Goal: Task Accomplishment & Management: Manage account settings

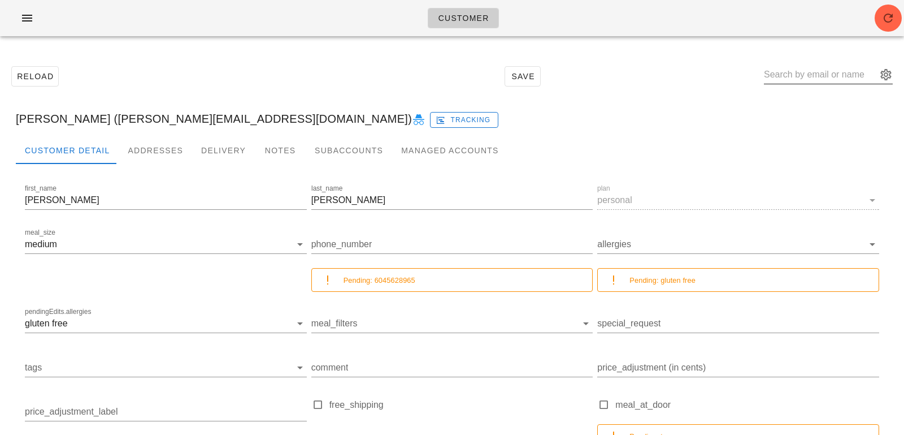
click at [793, 78] on input "text" at bounding box center [820, 75] width 113 height 18
paste input "alexmack327@gmail.com"
type input "alexmack327@gmail.com"
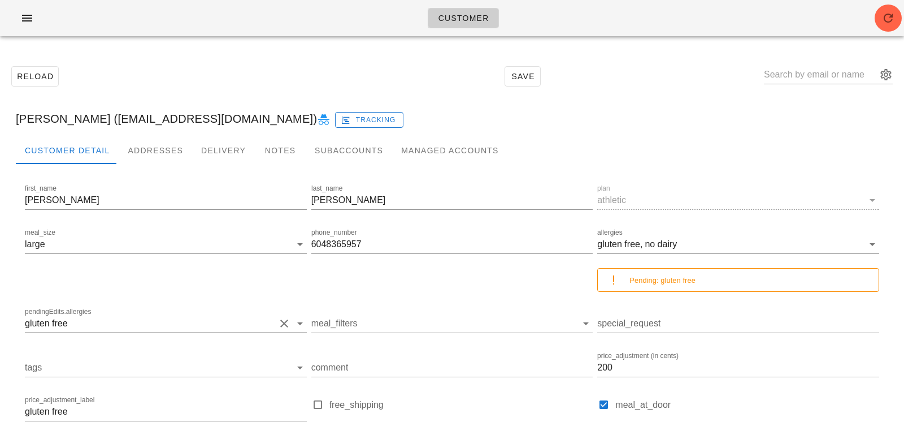
click at [123, 332] on div "pendingEdits.allergies gluten free" at bounding box center [166, 323] width 282 height 18
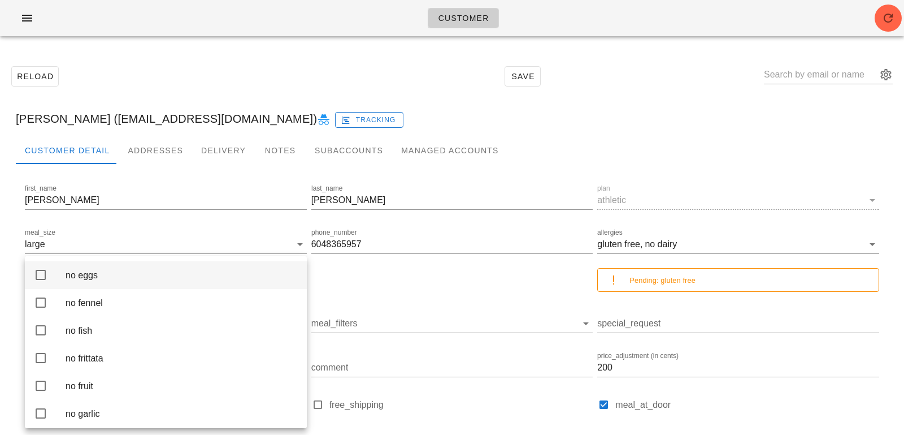
scroll to position [1145, 0]
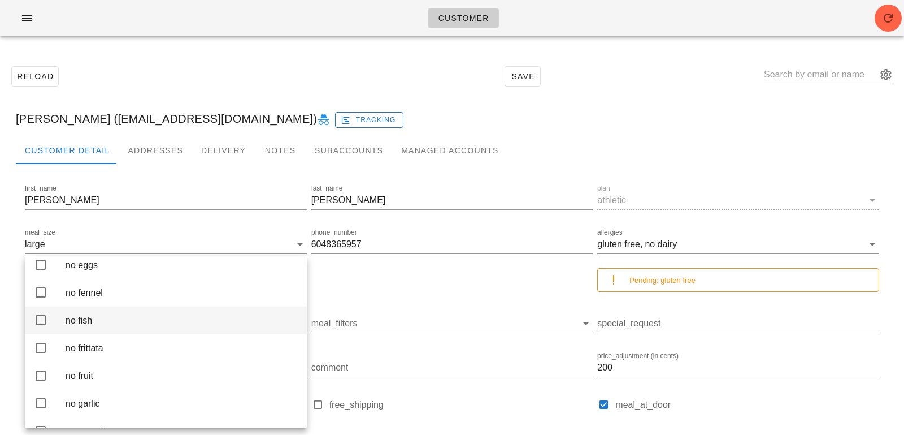
click at [106, 332] on div "no fish" at bounding box center [182, 320] width 232 height 24
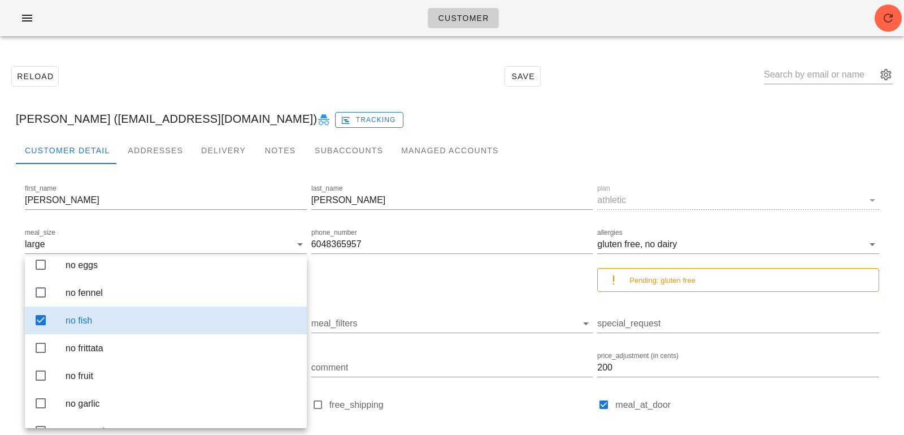
click at [202, 82] on div "Reload Save" at bounding box center [452, 76] width 891 height 49
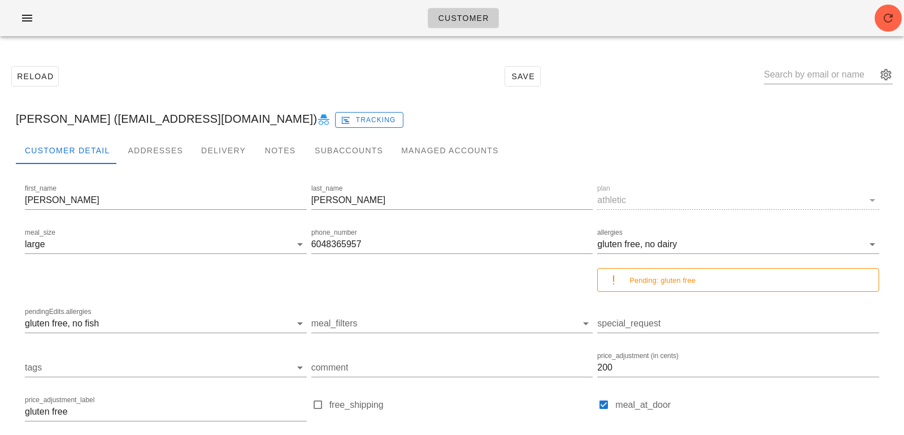
scroll to position [147, 0]
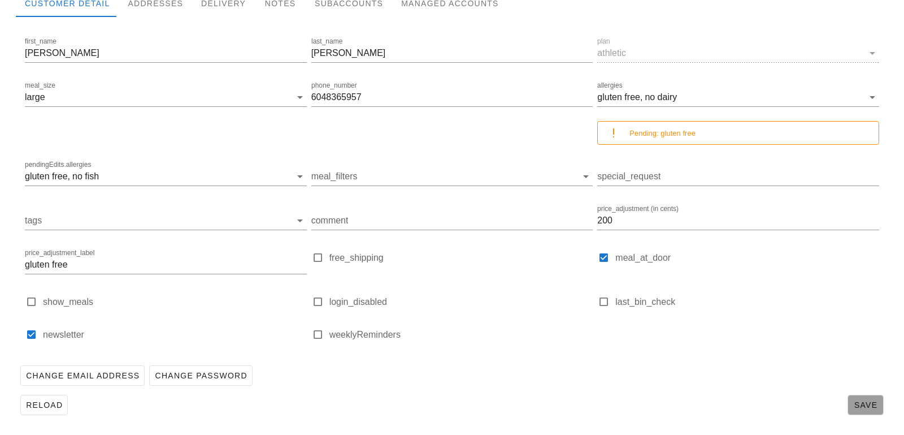
click at [860, 395] on button "Save" at bounding box center [866, 405] width 36 height 20
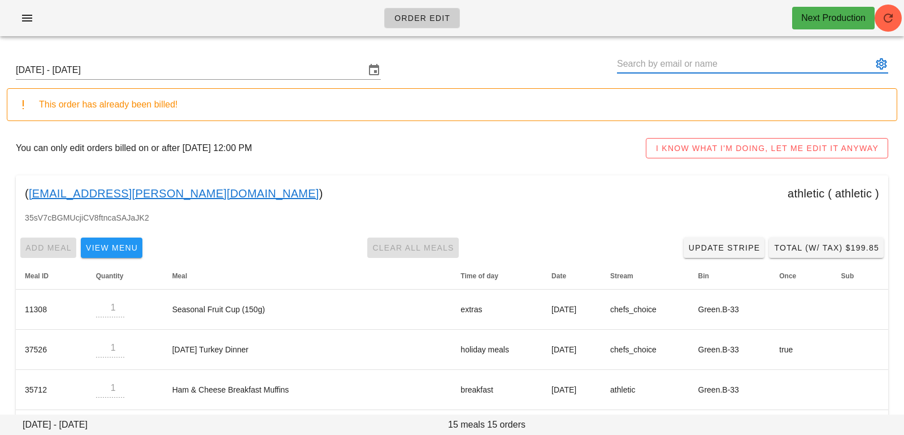
click at [676, 66] on input "text" at bounding box center [745, 64] width 256 height 18
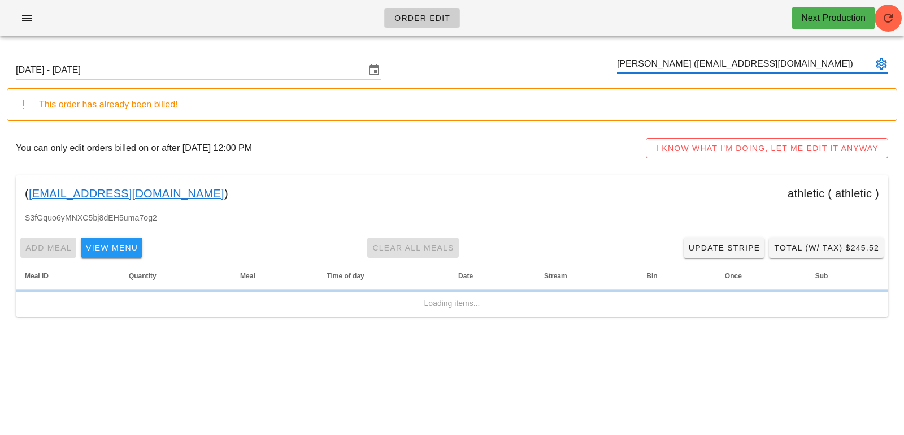
type input "[PERSON_NAME] ([EMAIL_ADDRESS][DOMAIN_NAME])"
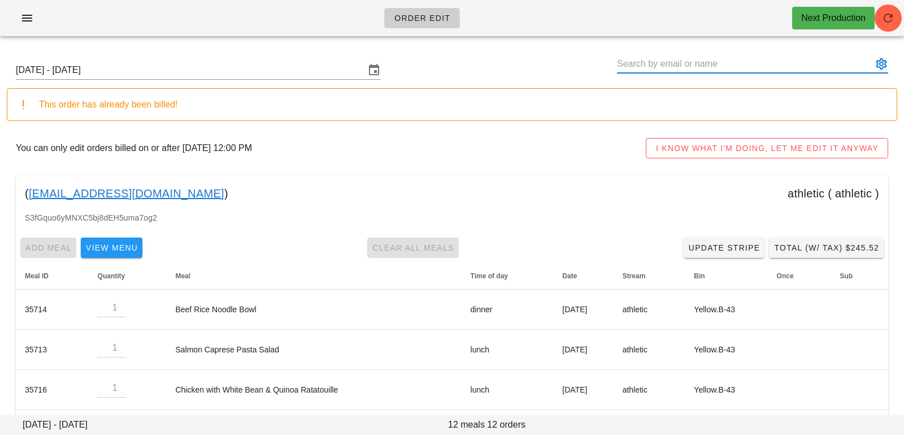
paste input "Andy Leitao"
click at [642, 62] on input "Andy Leitao" at bounding box center [745, 64] width 256 height 18
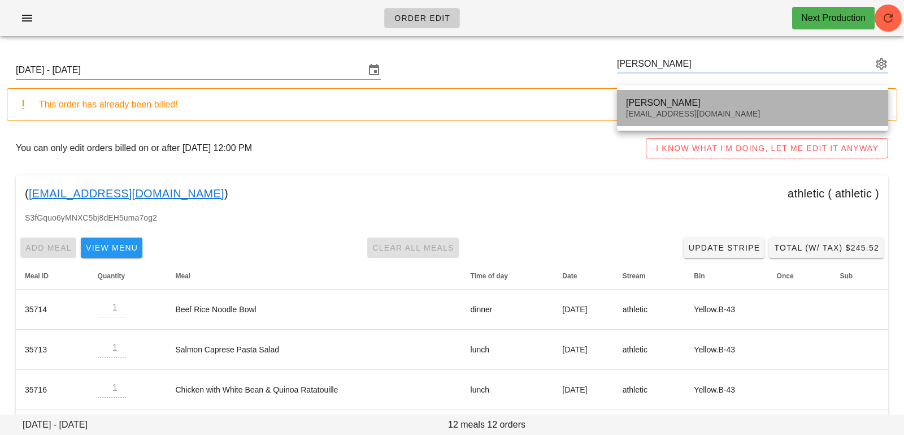
click at [648, 106] on div "Andy Leitao" at bounding box center [752, 102] width 253 height 11
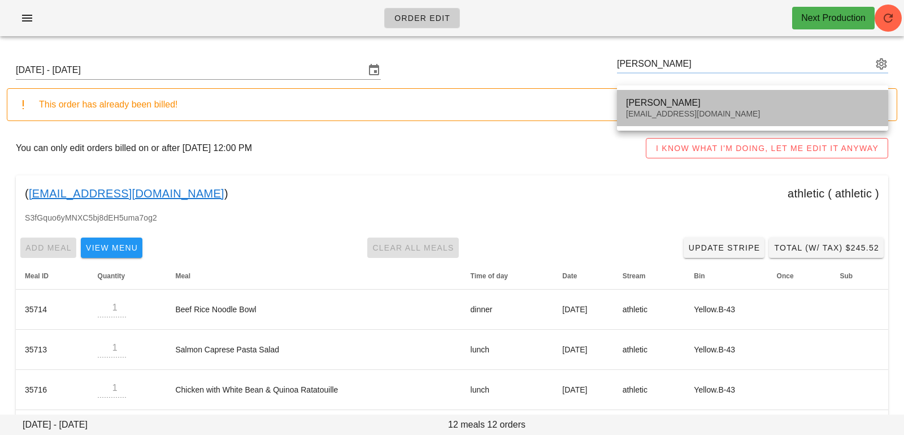
type input "Andy Leitao (benfica1822@gmail.com)"
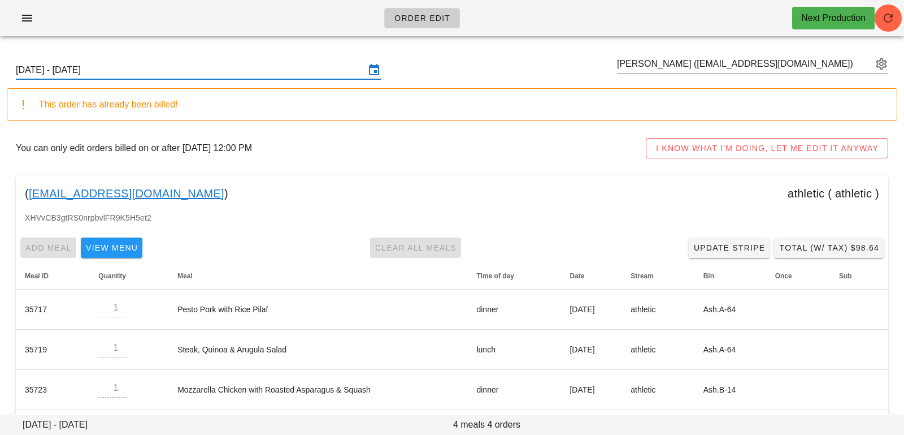
click at [209, 62] on input "[DATE] - [DATE]" at bounding box center [190, 70] width 349 height 18
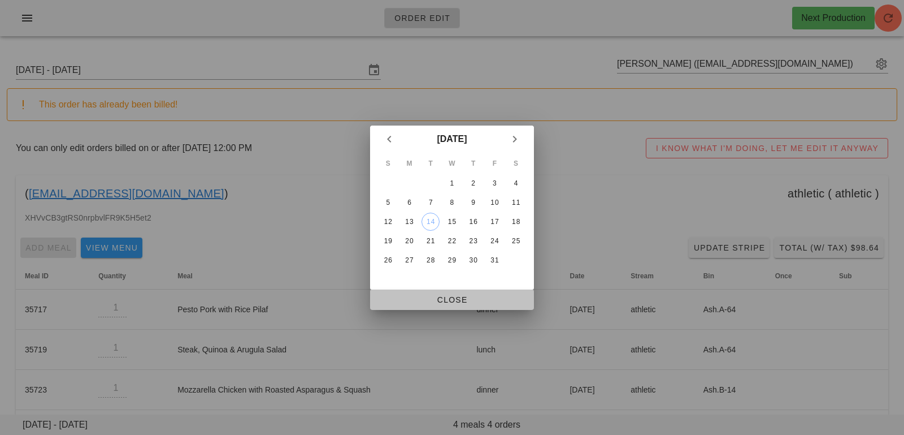
click at [395, 301] on span "Close" at bounding box center [452, 299] width 146 height 9
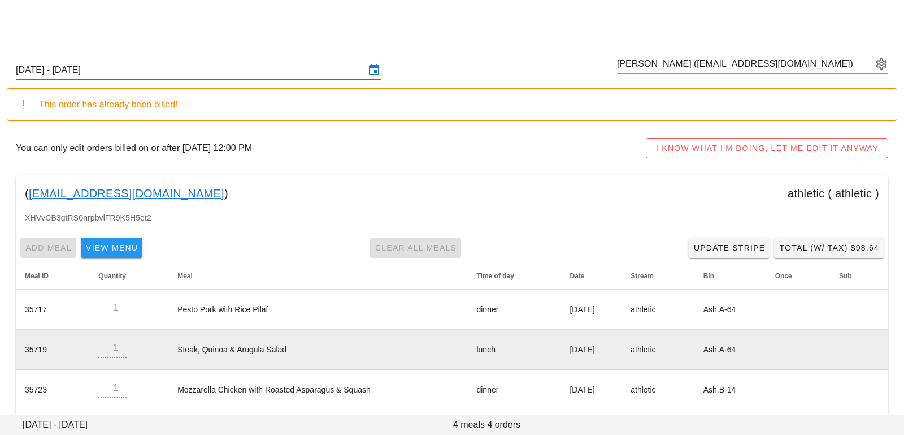
scroll to position [47, 0]
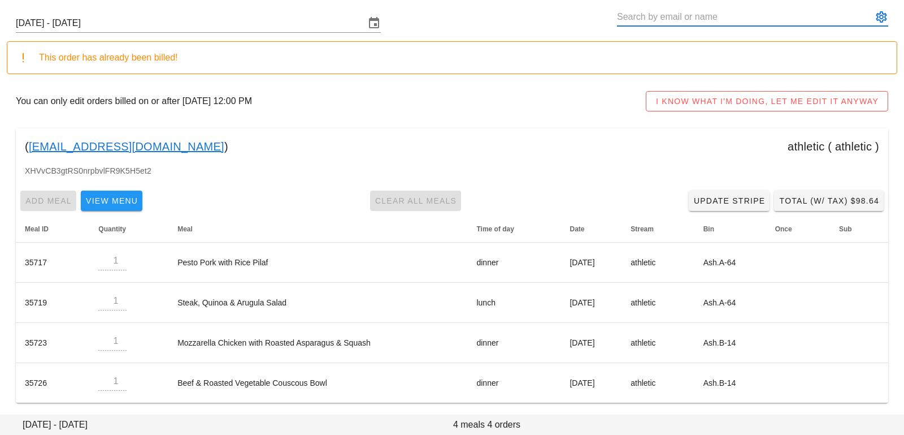
click at [635, 13] on input "text" at bounding box center [745, 17] width 256 height 18
paste input "Christian Aguilar"
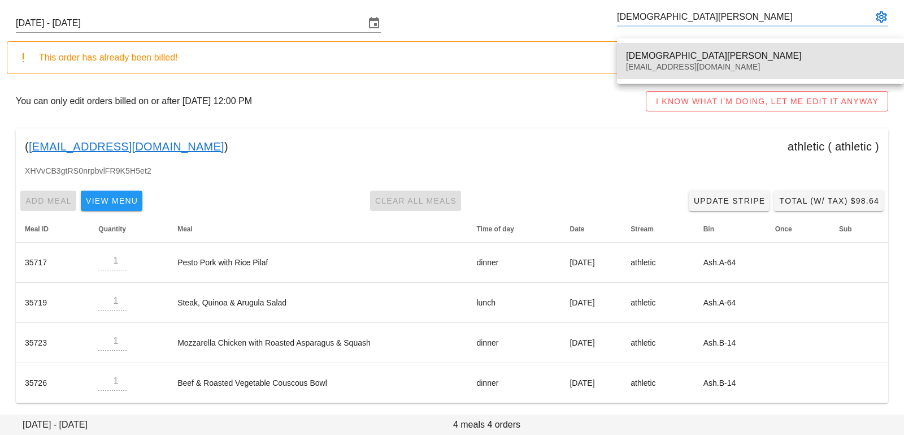
click at [647, 63] on div "[EMAIL_ADDRESS][DOMAIN_NAME]" at bounding box center [760, 67] width 269 height 10
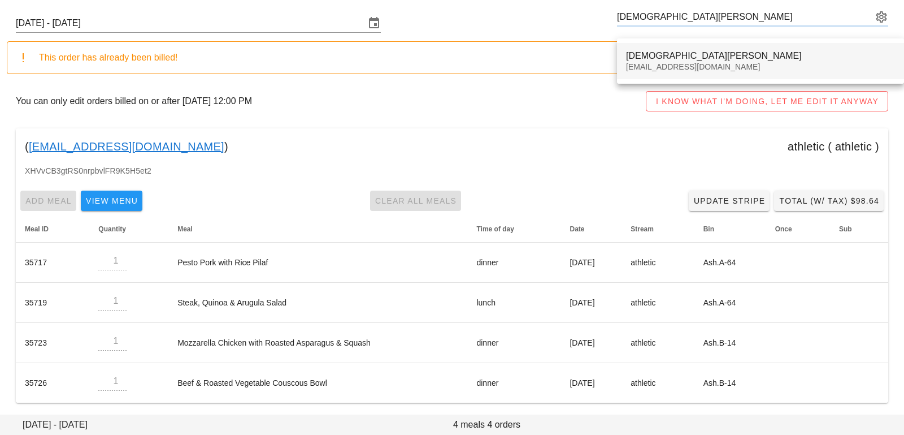
type input "[DEMOGRAPHIC_DATA][PERSON_NAME] ([EMAIL_ADDRESS][DOMAIN_NAME])"
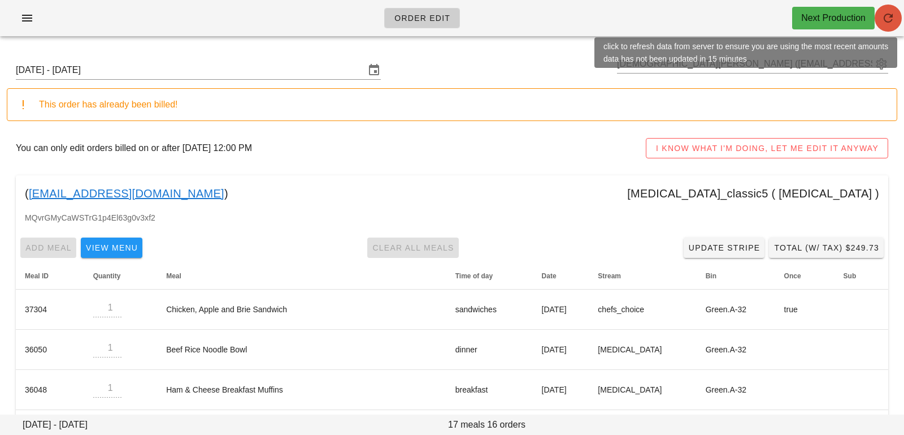
click at [894, 15] on icon "button" at bounding box center [889, 18] width 14 height 14
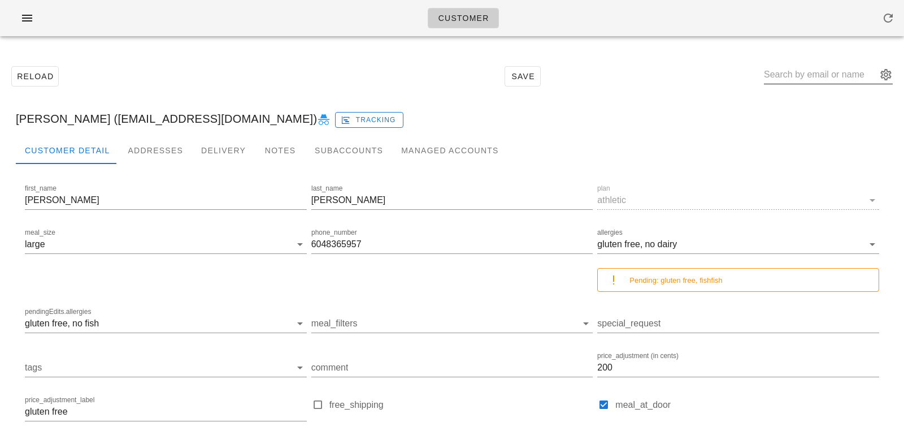
click at [807, 71] on input "text" at bounding box center [820, 75] width 113 height 18
paste input "Andy Leitao"
type input "Andy Leitao"
paste input "Andy Leitao"
click at [806, 71] on input "Andy Leitao" at bounding box center [820, 75] width 113 height 18
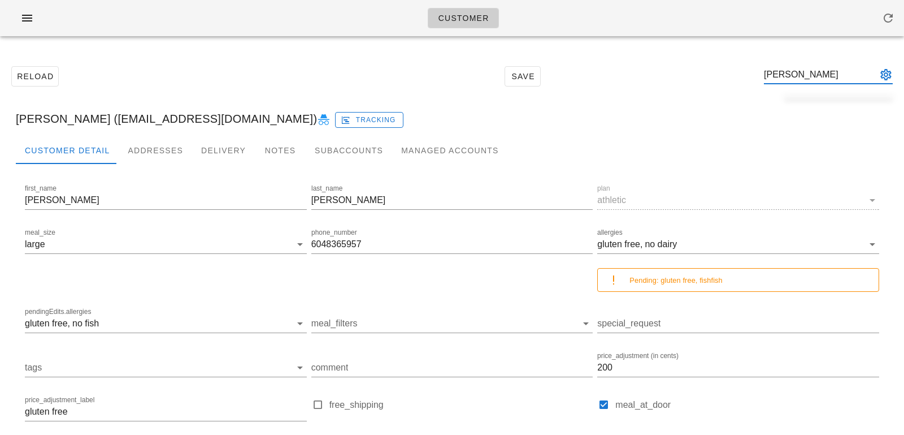
type input "Andy Leitao"
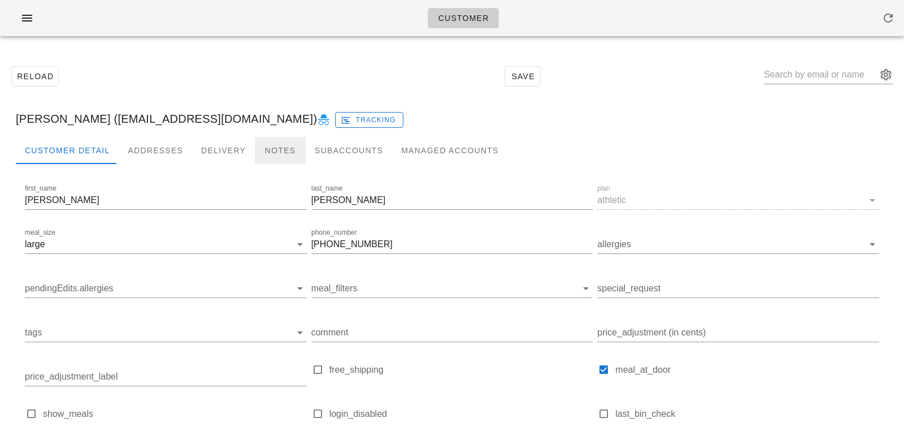
click at [278, 141] on div "Notes" at bounding box center [280, 150] width 51 height 27
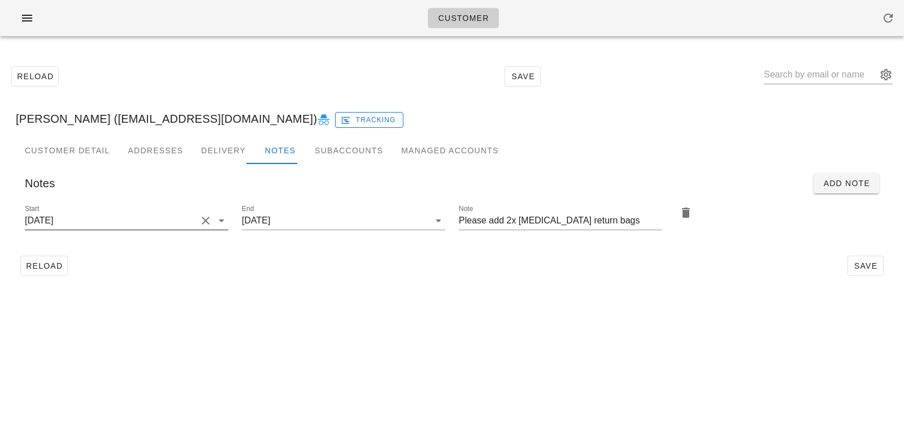
click at [198, 221] on div at bounding box center [205, 221] width 16 height 14
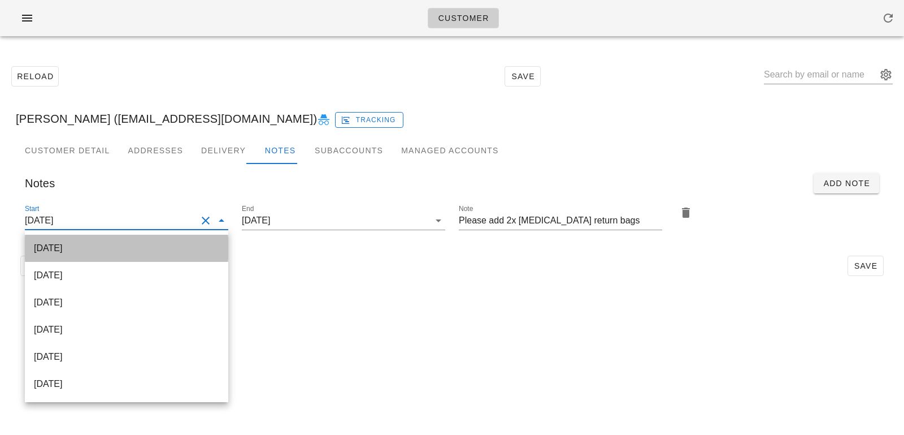
click at [179, 239] on div "2025-10-15" at bounding box center [126, 248] width 185 height 24
type input "2025-10-15"
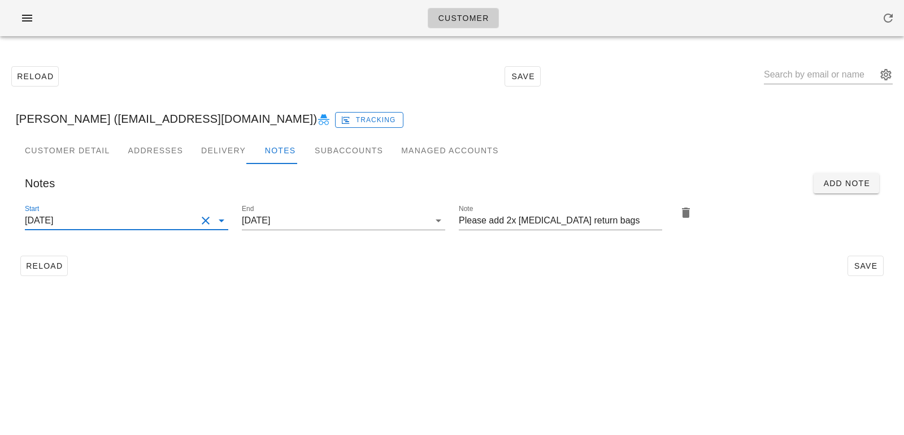
click at [299, 287] on div "Customer Detail Addresses Delivery Notes Subaccounts Managed Accounts first_nam…" at bounding box center [452, 213] width 891 height 153
click at [811, 283] on div "Customer Detail Addresses Delivery Notes Subaccounts Managed Accounts first_nam…" at bounding box center [452, 213] width 891 height 153
click at [860, 258] on button "Save" at bounding box center [866, 266] width 36 height 20
click at [798, 79] on input "text" at bounding box center [820, 75] width 113 height 18
paste input "Christian Aguilar"
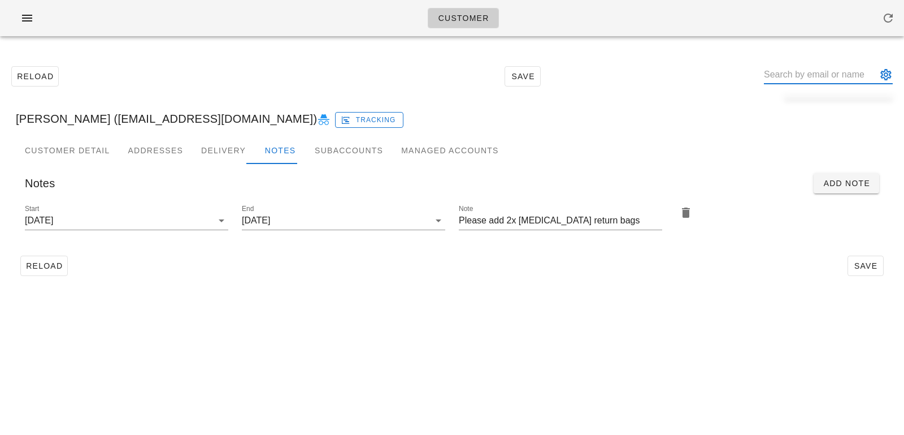
type input "Christian Aguilar"
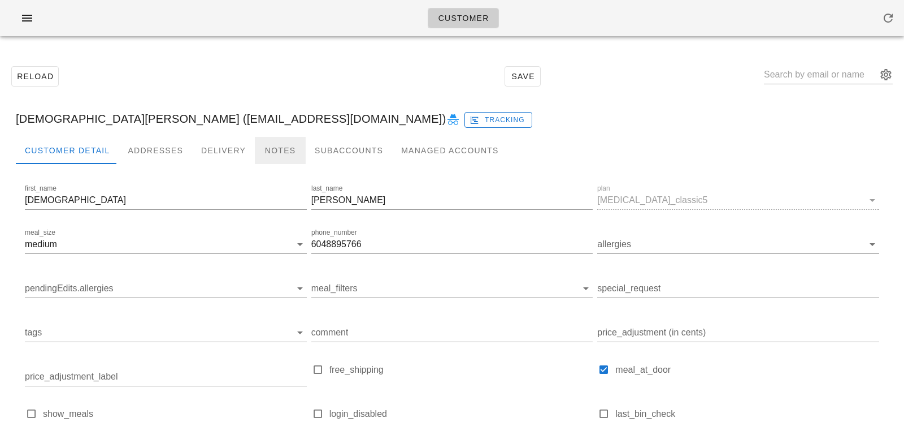
click at [272, 154] on div "Notes" at bounding box center [280, 150] width 51 height 27
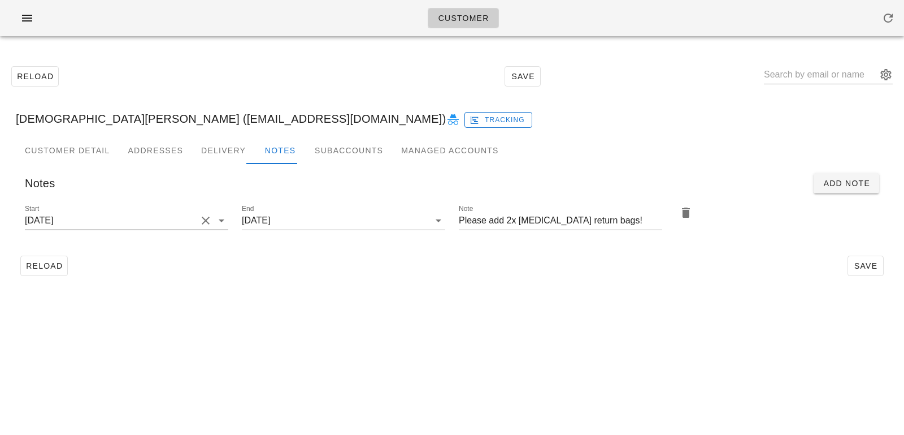
click at [201, 219] on button "Clear Start" at bounding box center [206, 221] width 14 height 14
click at [201, 219] on input "Start" at bounding box center [117, 220] width 185 height 18
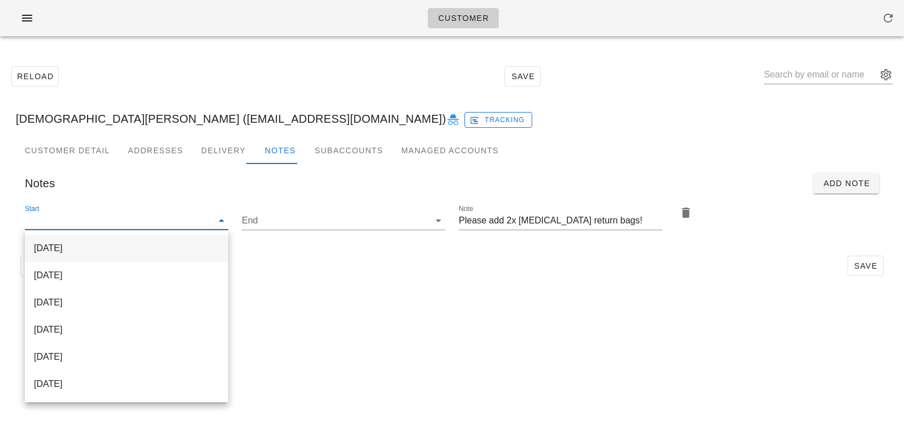
click at [144, 253] on div "2025-10-15" at bounding box center [126, 248] width 185 height 11
type input "2025-10-15"
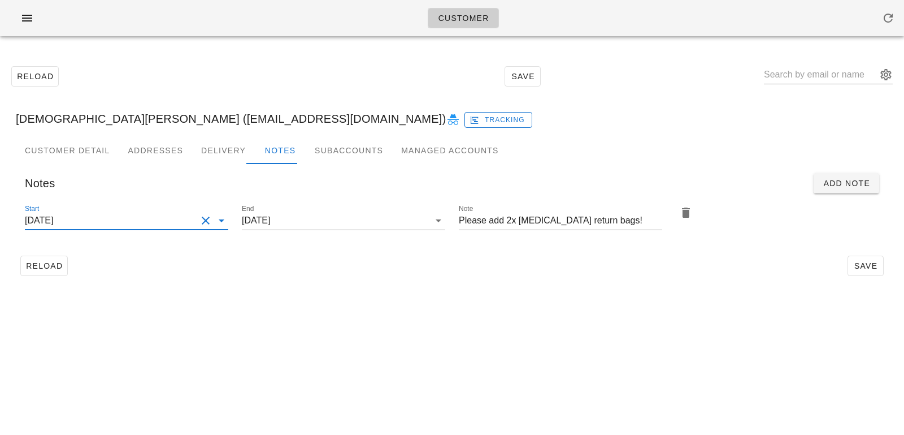
click at [348, 316] on div "Customer Reload Save Christian Aguilar (christian_aguilar@outlook.com) Tracking…" at bounding box center [452, 217] width 904 height 435
click at [862, 261] on span "Save" at bounding box center [866, 265] width 26 height 9
click at [850, 67] on input "text" at bounding box center [820, 75] width 113 height 18
paste input "Camille Robinson"
type input "Camille Robinson"
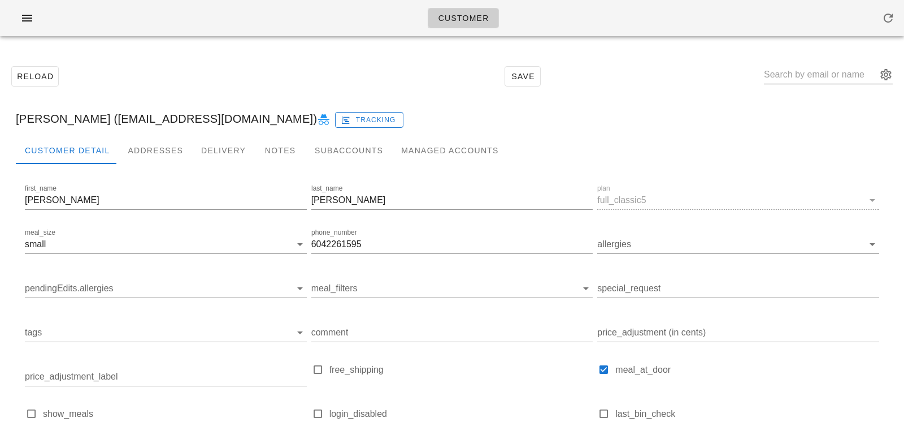
click at [791, 79] on input "text" at bounding box center [820, 75] width 113 height 18
paste input "Rik Mantel"
type input "Rik Mantel"
click at [274, 147] on div "Notes" at bounding box center [280, 150] width 51 height 27
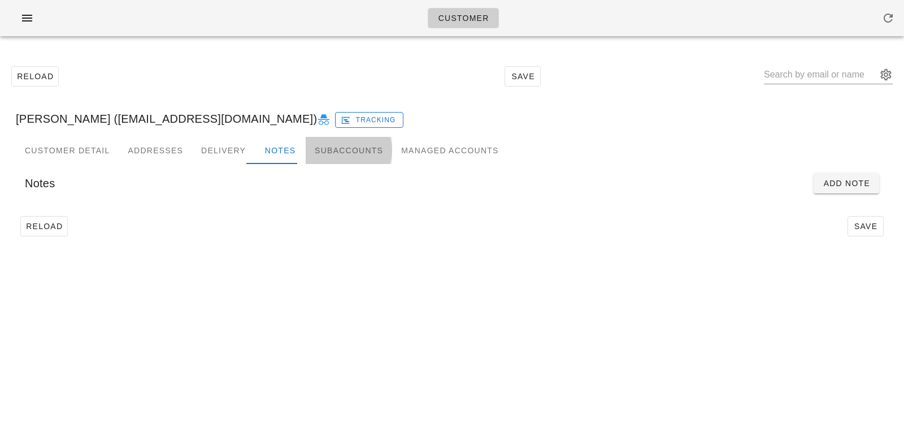
click at [324, 146] on div "Subaccounts" at bounding box center [349, 150] width 86 height 27
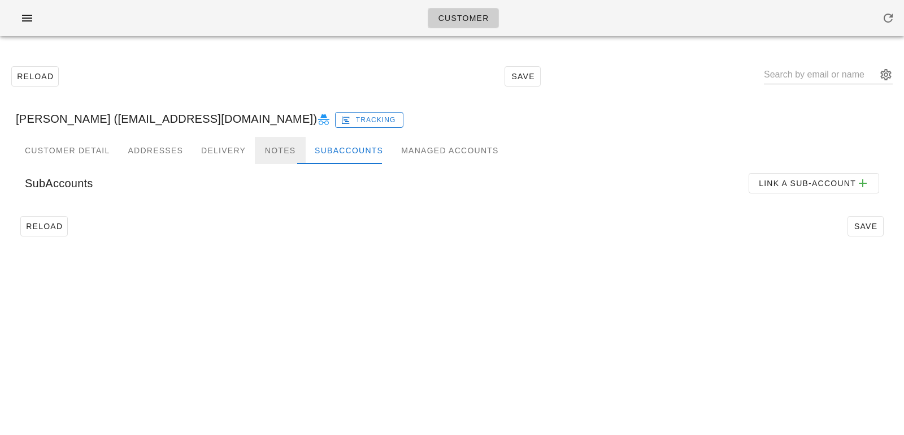
click at [279, 142] on div "Notes" at bounding box center [280, 150] width 51 height 27
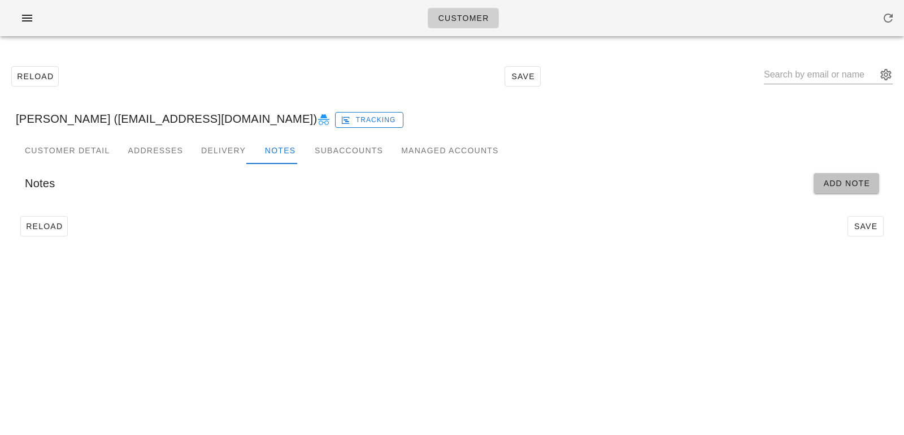
click at [866, 185] on span "Add Note" at bounding box center [846, 183] width 47 height 9
type input "Rik Mantel (mantel.rik@gmail.com)"
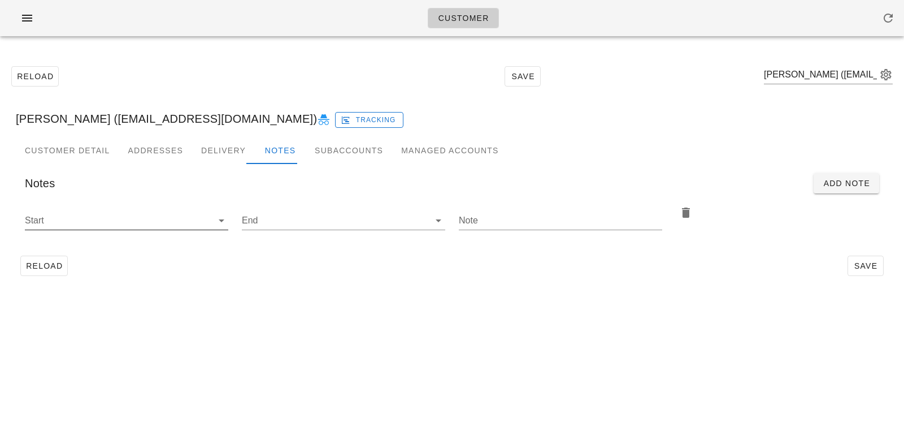
click at [145, 226] on input "Start" at bounding box center [117, 220] width 185 height 18
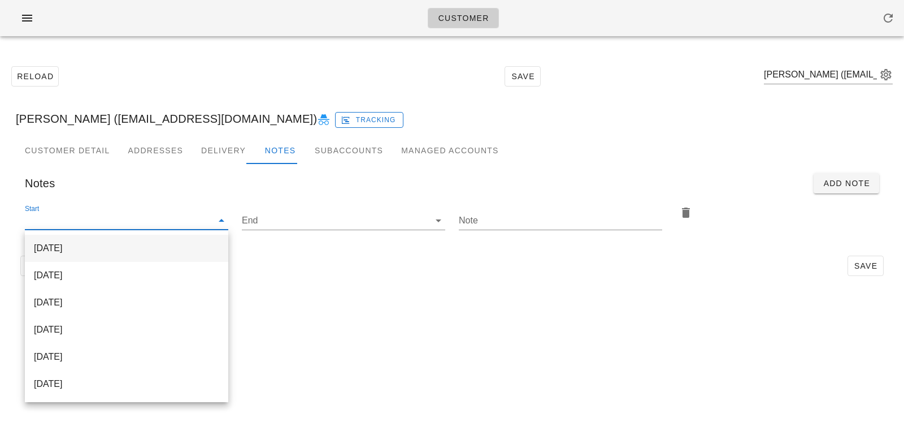
click at [159, 249] on div "[DATE]" at bounding box center [126, 248] width 185 height 11
type input "[DATE]"
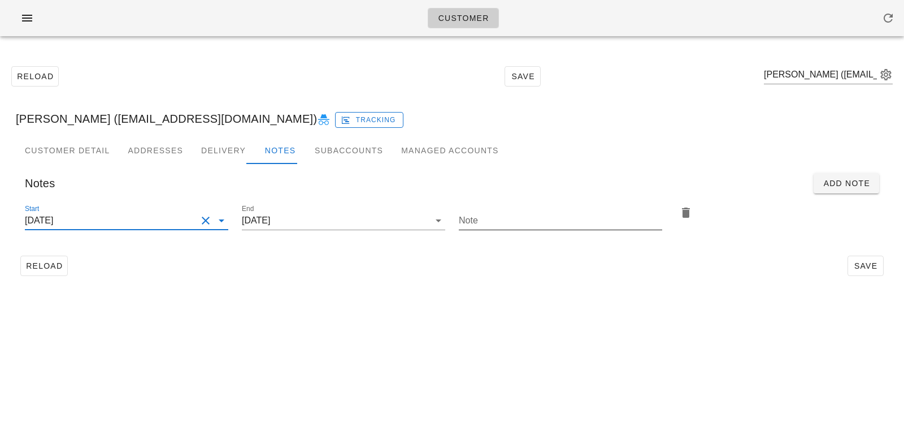
click at [487, 228] on input "Note" at bounding box center [560, 220] width 203 height 18
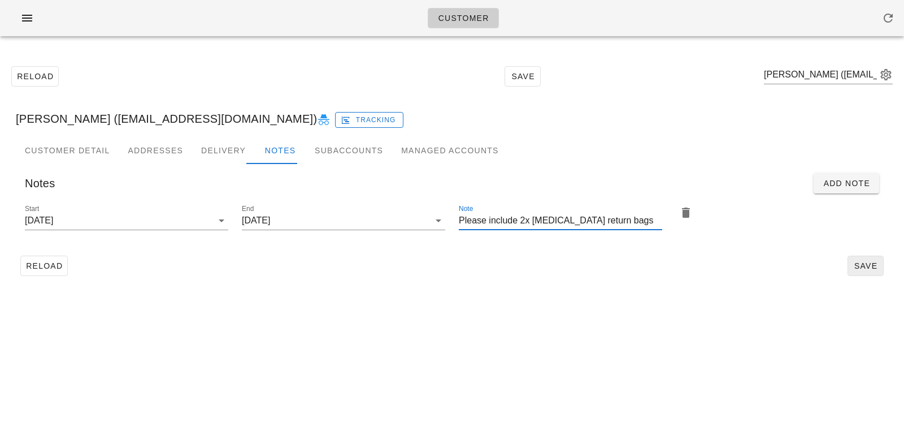
type input "Please include 2x ice pack return bags"
click at [859, 262] on span "Save" at bounding box center [866, 265] width 26 height 9
click at [816, 77] on input "text" at bounding box center [820, 75] width 113 height 18
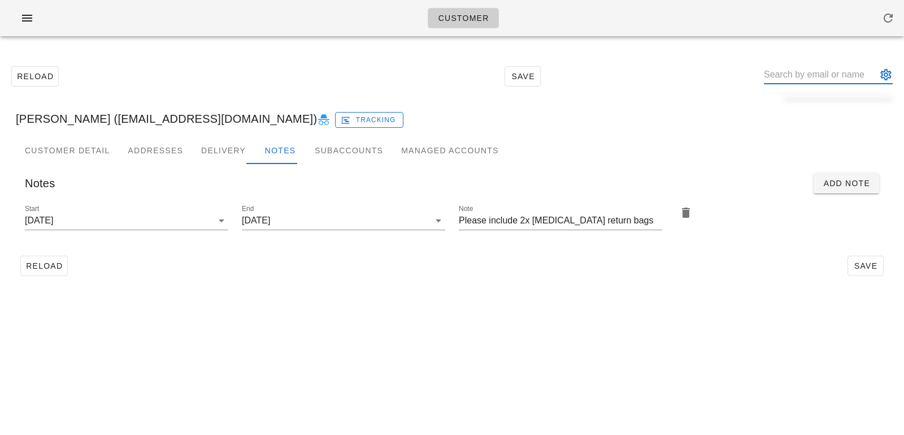
paste input "Montanna Howe"
type input "Montanna Howe"
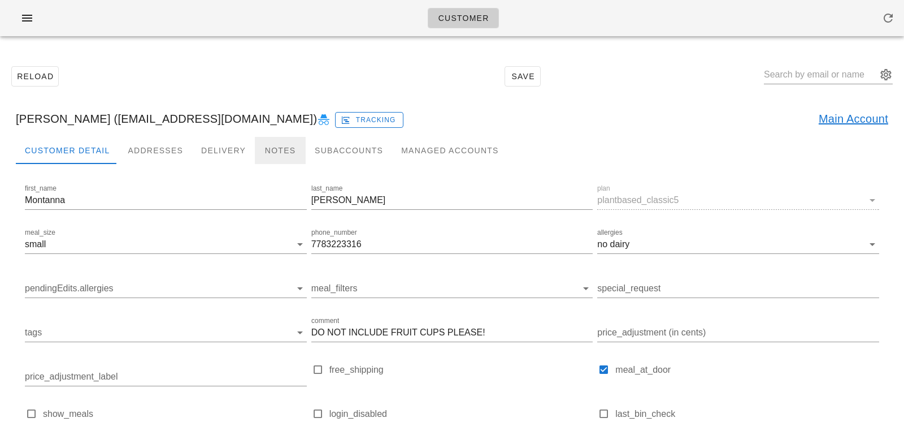
click at [276, 138] on div "Notes" at bounding box center [280, 150] width 51 height 27
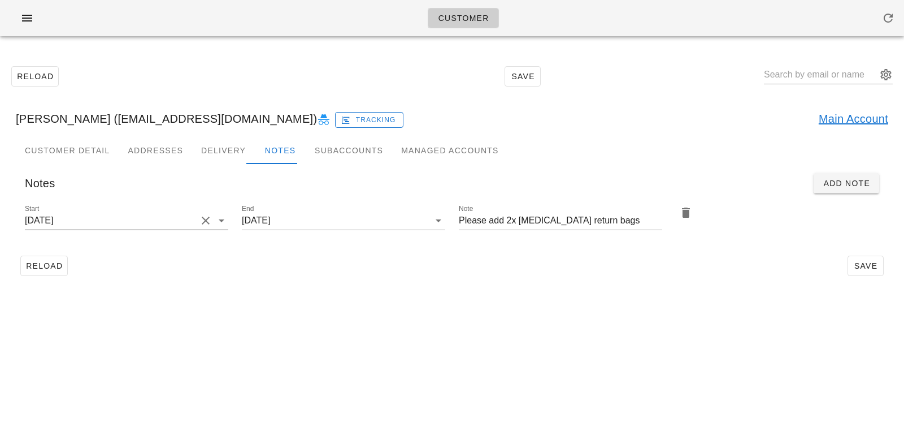
click at [164, 224] on input "2025-09-14" at bounding box center [111, 220] width 172 height 18
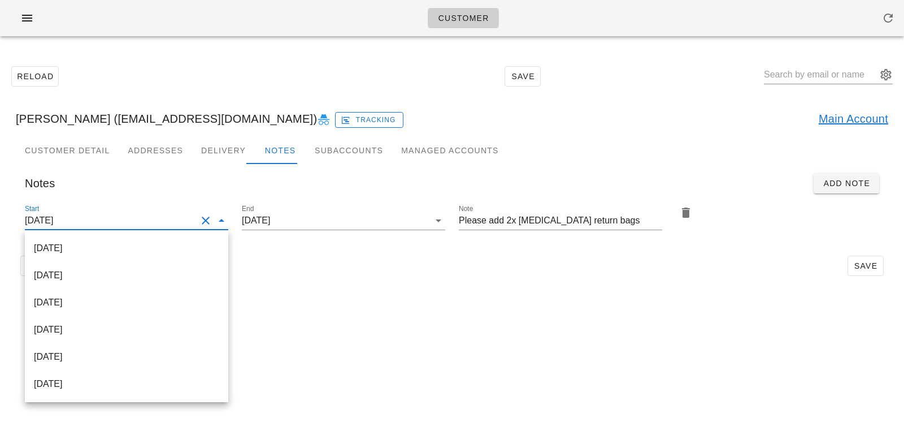
click at [168, 239] on div "[DATE]" at bounding box center [126, 248] width 185 height 24
type input "[DATE]"
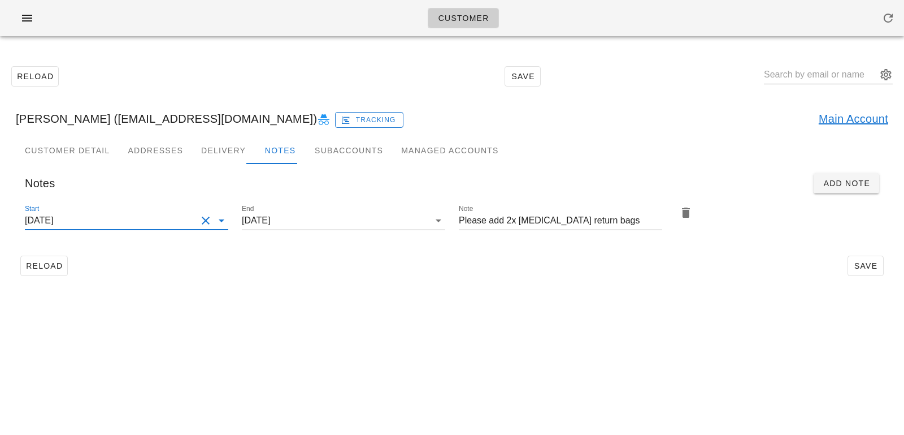
click at [877, 277] on div "Reload Save" at bounding box center [452, 265] width 873 height 29
click at [869, 261] on span "Save" at bounding box center [866, 265] width 26 height 9
click at [802, 68] on input "text" at bounding box center [820, 75] width 113 height 18
paste input "Ryan Howe"
type input "Ryan Howe"
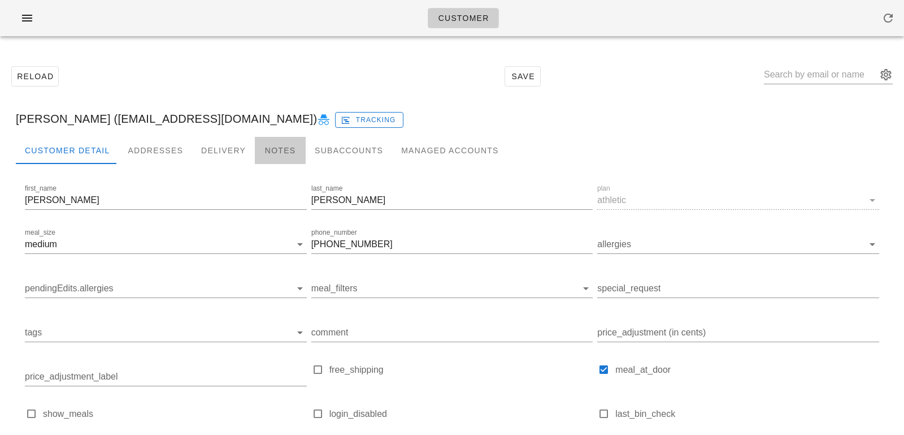
click at [272, 144] on div "Notes" at bounding box center [280, 150] width 51 height 27
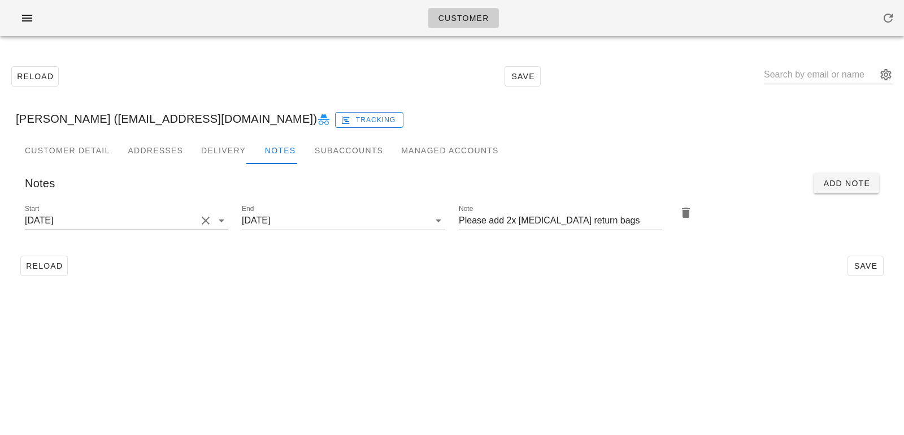
click at [213, 218] on div at bounding box center [221, 221] width 16 height 14
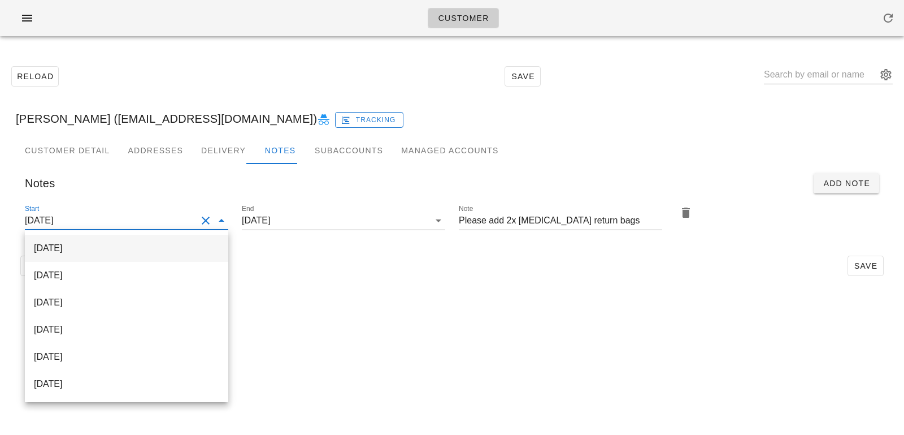
click at [184, 242] on div "[DATE]" at bounding box center [126, 248] width 185 height 24
type input "[DATE]"
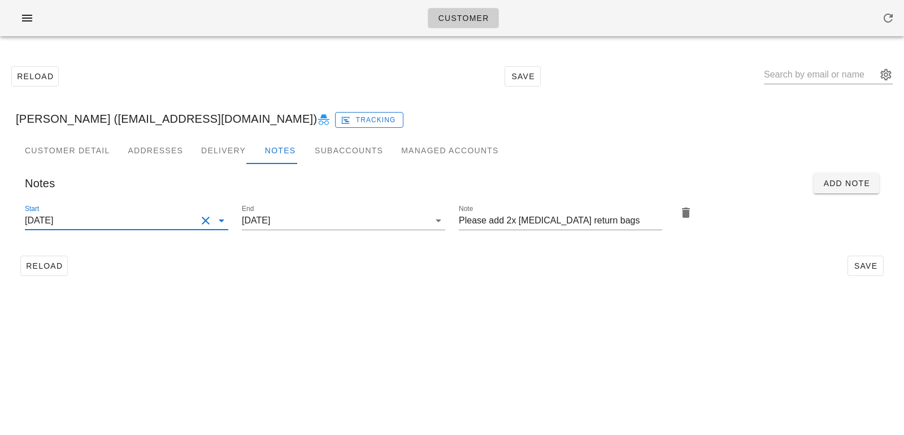
click at [302, 292] on div "Reload Save Ryan Howe (rynhowe@hotmail.com) Tracking Customer Detail Addresses …" at bounding box center [452, 170] width 904 height 251
click at [868, 265] on span "Save" at bounding box center [866, 265] width 26 height 9
click at [835, 72] on input "text" at bounding box center [820, 75] width 113 height 18
paste input "Irmak Pakis"
type input "Irmak Pakis"
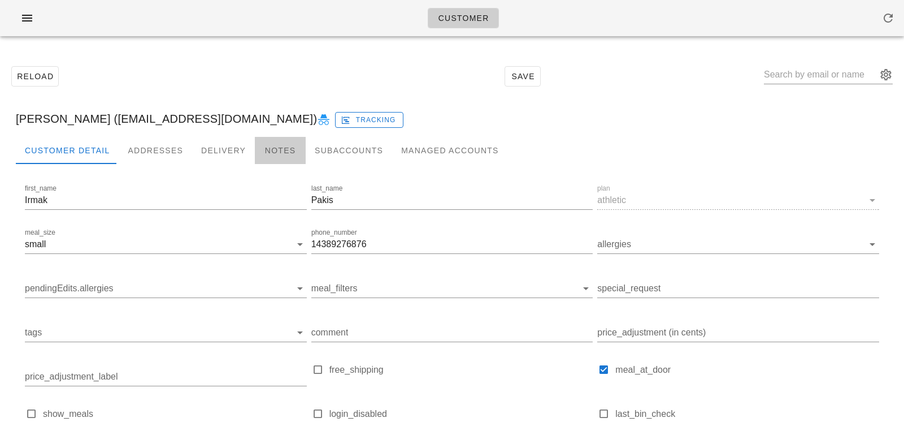
click at [256, 154] on div "Notes" at bounding box center [280, 150] width 51 height 27
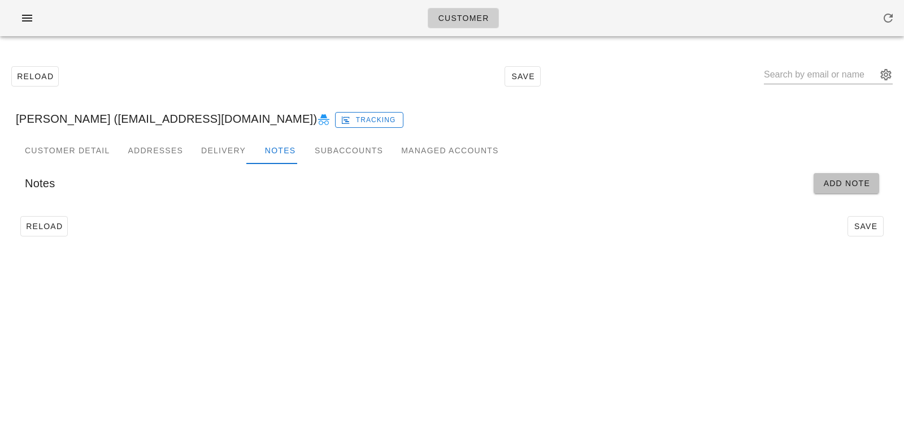
click at [861, 184] on span "Add Note" at bounding box center [846, 183] width 47 height 9
type input "[PERSON_NAME] ([EMAIL_ADDRESS][DOMAIN_NAME])"
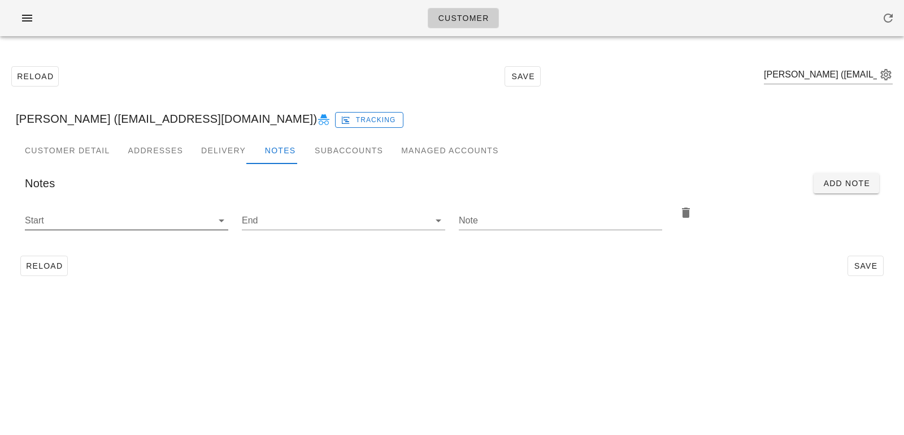
click at [198, 221] on input "Start" at bounding box center [117, 220] width 185 height 18
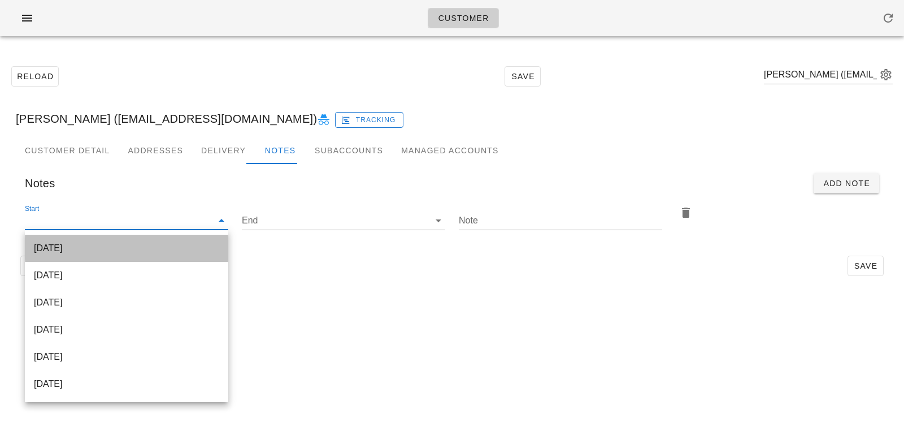
click at [180, 244] on div "[DATE]" at bounding box center [126, 248] width 185 height 11
type input "[DATE]"
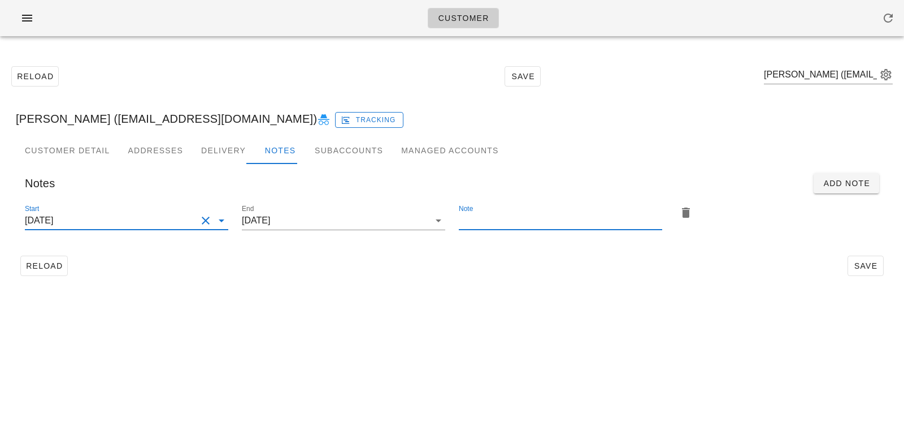
click at [497, 219] on input "Note" at bounding box center [560, 220] width 203 height 18
type input "Please add 2x [MEDICAL_DATA] return bags"
click at [752, 259] on div "Reload Save" at bounding box center [452, 265] width 873 height 29
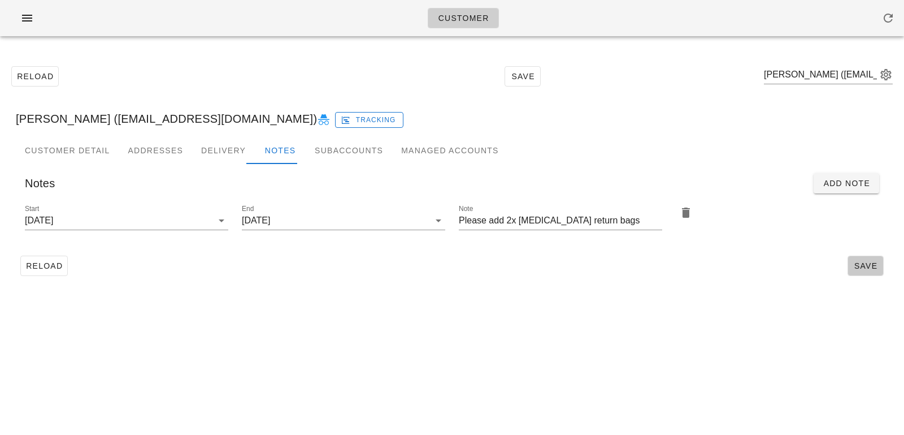
click at [874, 265] on span "Save" at bounding box center [866, 265] width 26 height 9
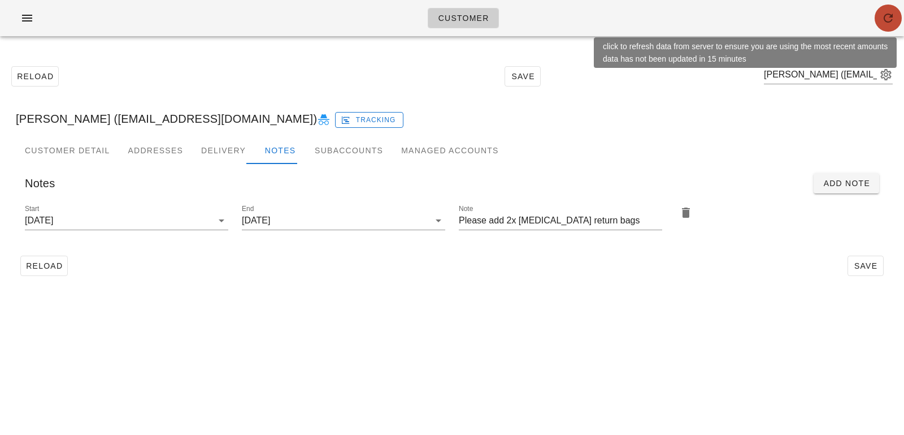
click at [877, 20] on span "button" at bounding box center [888, 18] width 27 height 14
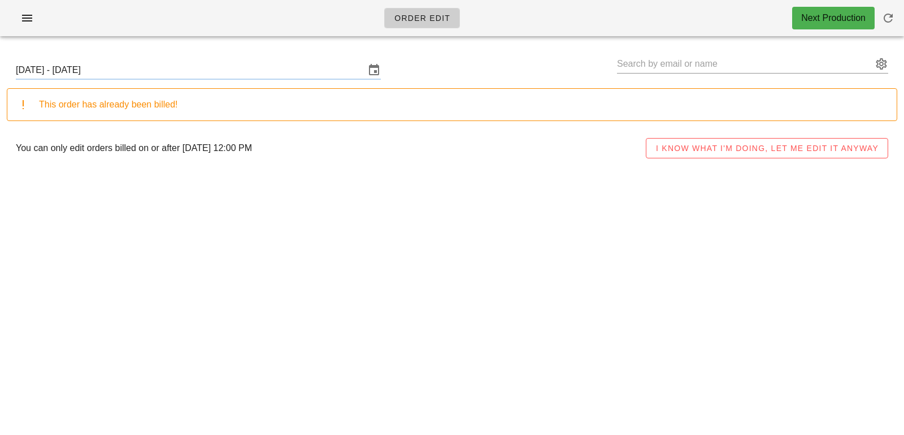
type input "[DEMOGRAPHIC_DATA][PERSON_NAME] ([EMAIL_ADDRESS][DOMAIN_NAME])"
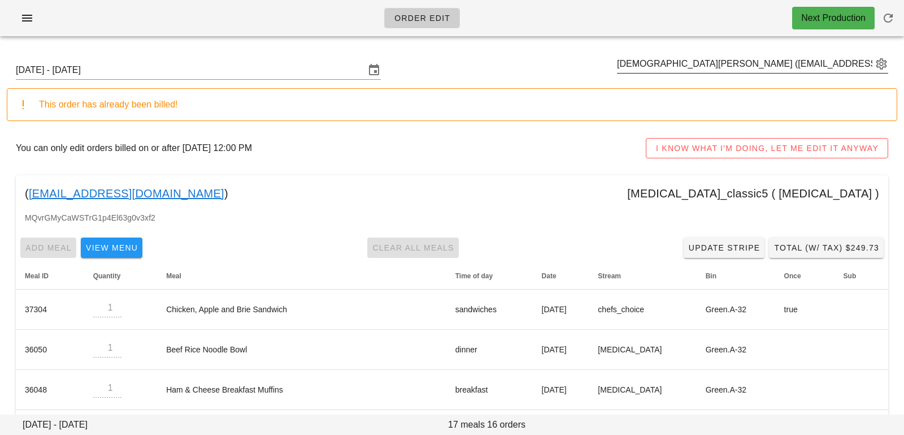
click at [670, 74] on div "[DEMOGRAPHIC_DATA][PERSON_NAME] ([EMAIL_ADDRESS][DOMAIN_NAME])" at bounding box center [752, 70] width 271 height 31
click at [666, 63] on input "text" at bounding box center [745, 64] width 256 height 18
paste input "[PERSON_NAME]"
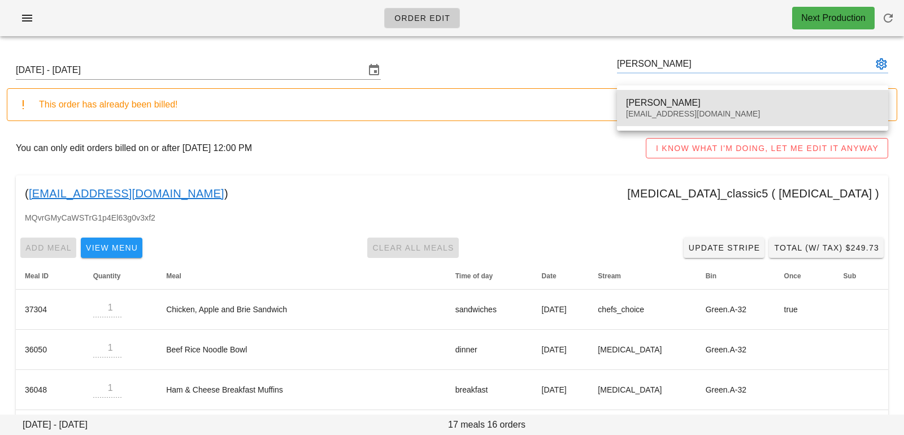
click at [659, 98] on div "[PERSON_NAME]" at bounding box center [752, 102] width 253 height 11
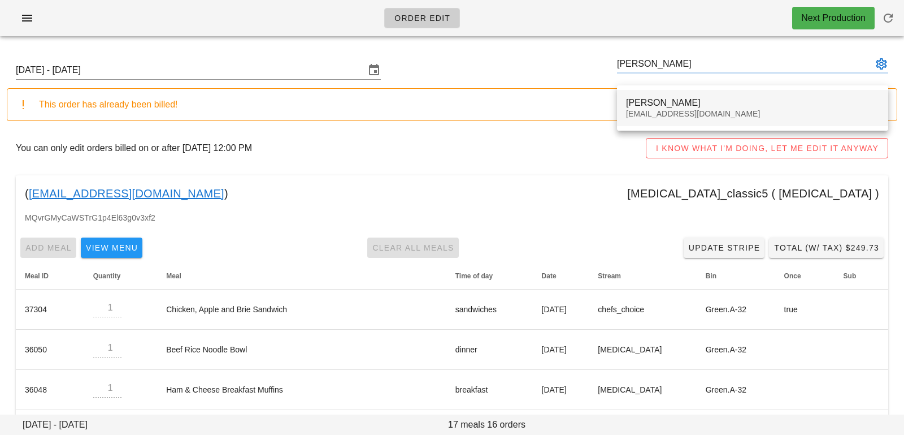
type input "[PERSON_NAME] ([EMAIL_ADDRESS][DOMAIN_NAME])"
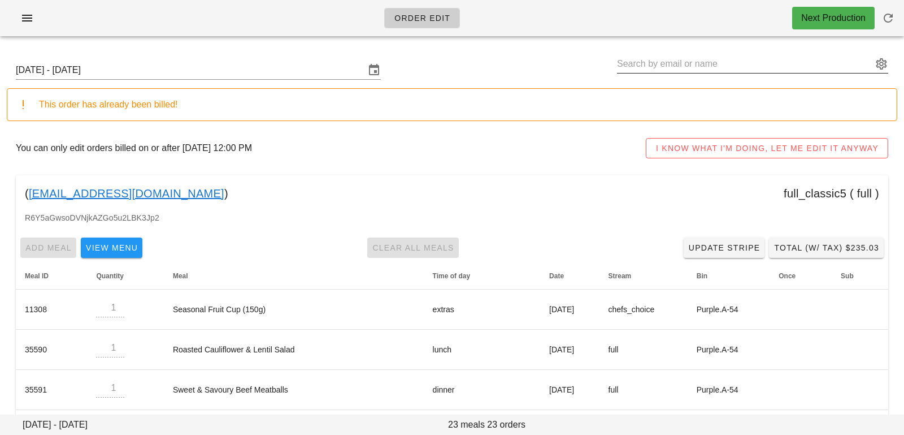
click at [735, 70] on input "text" at bounding box center [745, 64] width 256 height 18
paste input "[PERSON_NAME]"
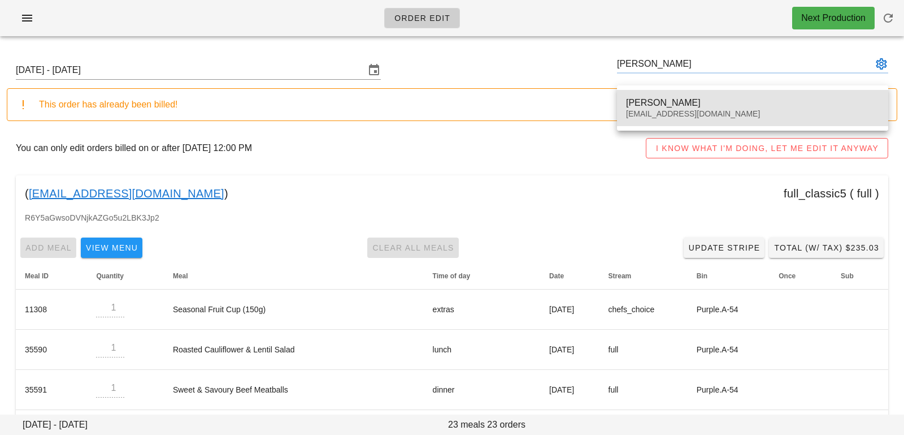
click at [678, 98] on div "[PERSON_NAME]" at bounding box center [752, 102] width 253 height 11
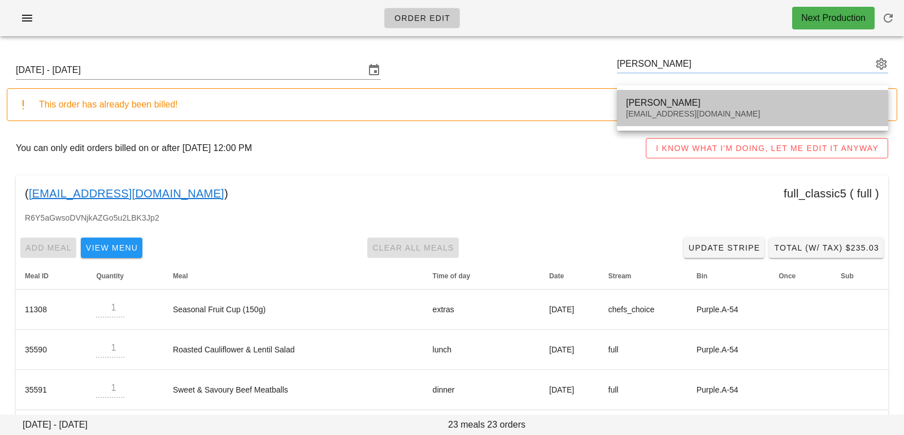
type input "[PERSON_NAME] ([EMAIL_ADDRESS][DOMAIN_NAME])"
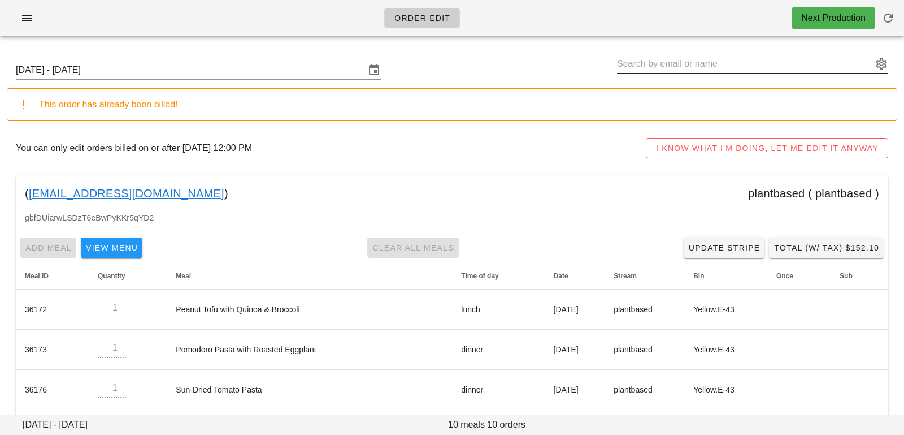
click at [706, 67] on input "text" at bounding box center [745, 64] width 256 height 18
paste input "[PERSON_NAME]"
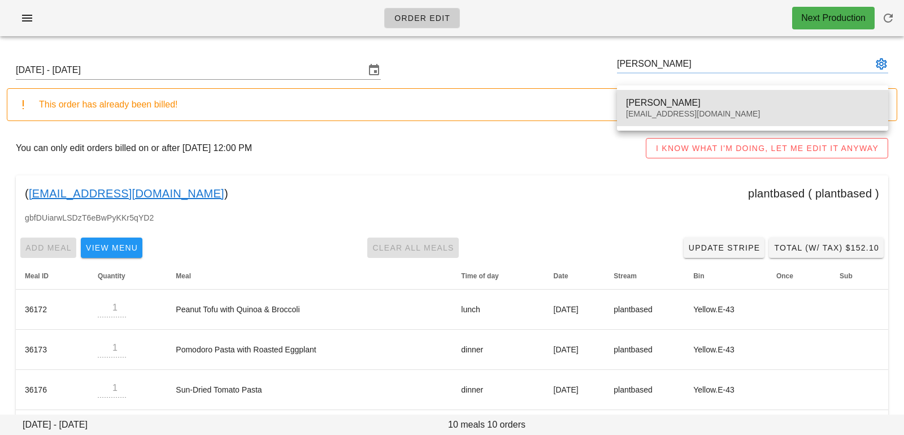
click at [689, 93] on div "[PERSON_NAME] [EMAIL_ADDRESS][DOMAIN_NAME]" at bounding box center [752, 107] width 253 height 35
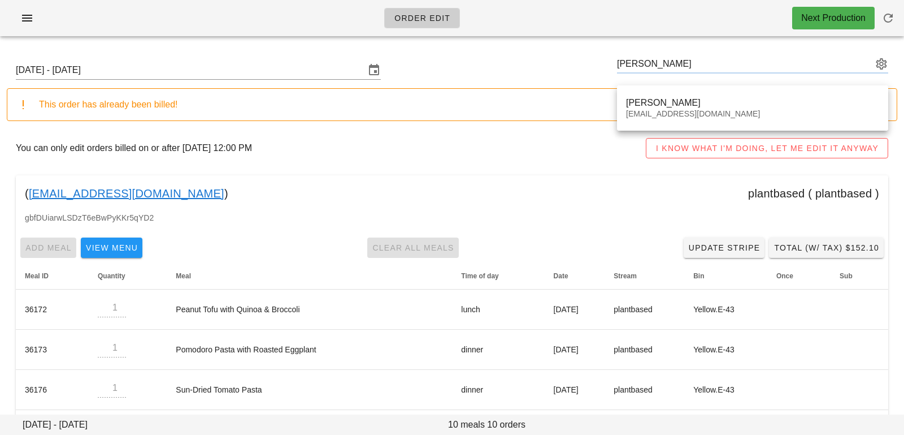
type input "[PERSON_NAME] ([EMAIL_ADDRESS][DOMAIN_NAME])"
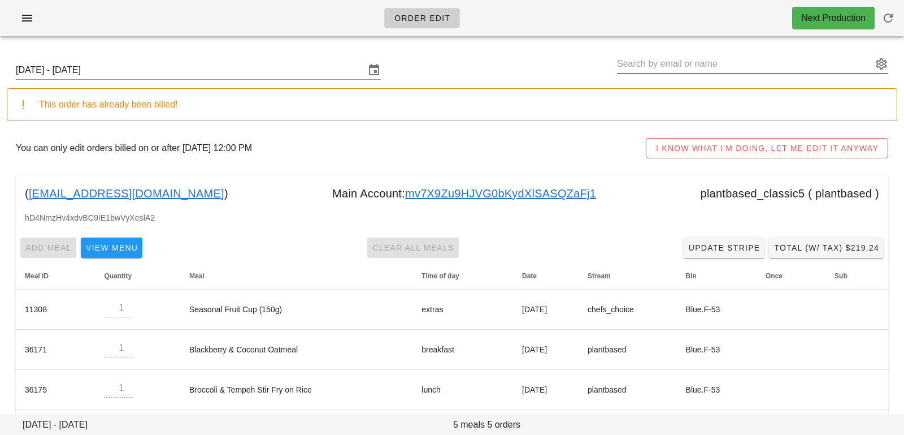
click at [677, 64] on input "text" at bounding box center [745, 64] width 256 height 18
paste input "[PERSON_NAME]"
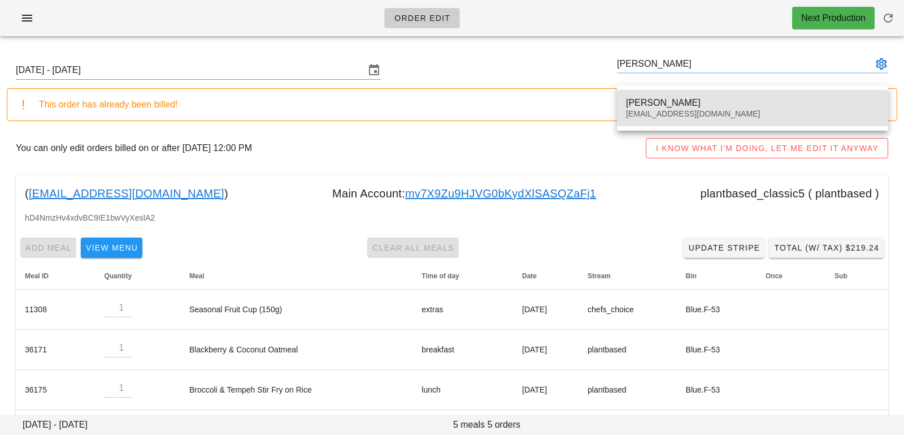
click at [651, 113] on div "[EMAIL_ADDRESS][DOMAIN_NAME]" at bounding box center [752, 114] width 253 height 10
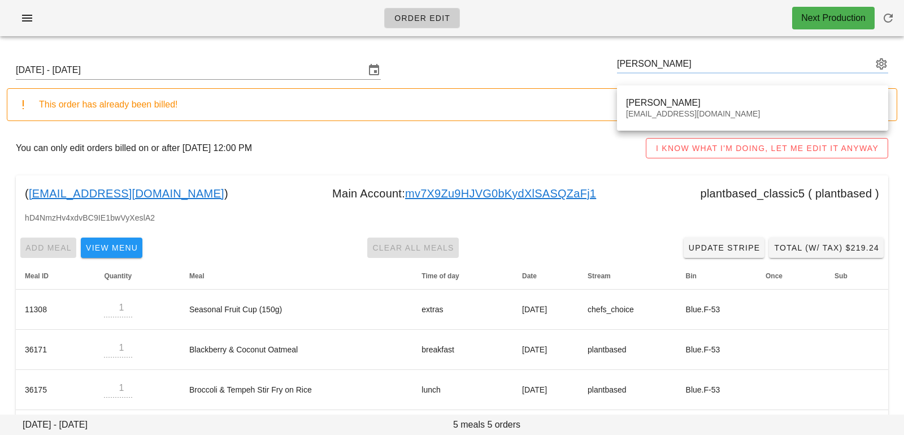
type input "[PERSON_NAME] ([EMAIL_ADDRESS][DOMAIN_NAME])"
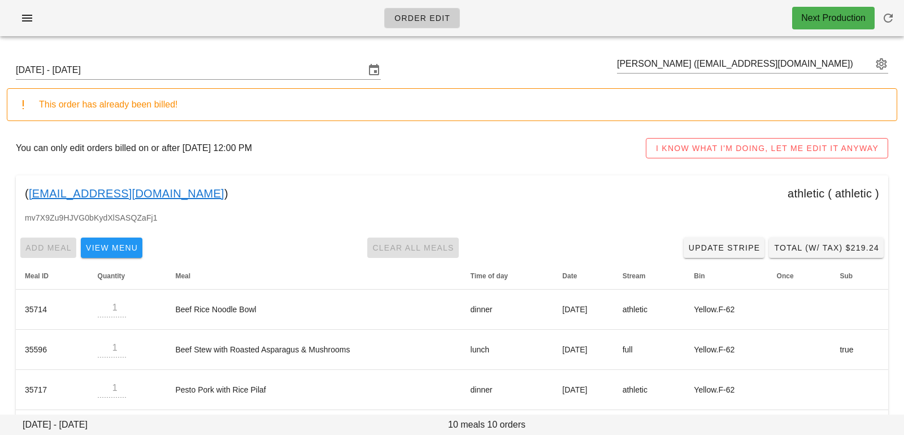
click at [622, 53] on div "[DATE] - [DATE] [PERSON_NAME] ([EMAIL_ADDRESS][DOMAIN_NAME])" at bounding box center [452, 70] width 891 height 36
click at [634, 68] on input "text" at bounding box center [745, 64] width 256 height 18
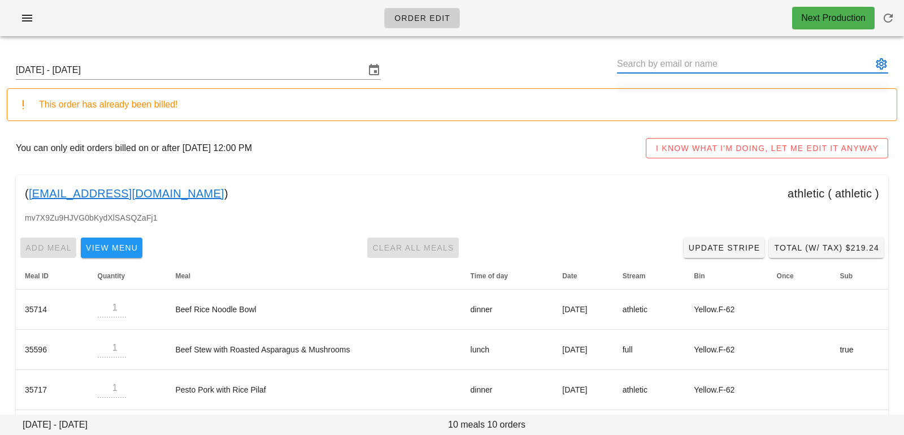
paste input "[PERSON_NAME]"
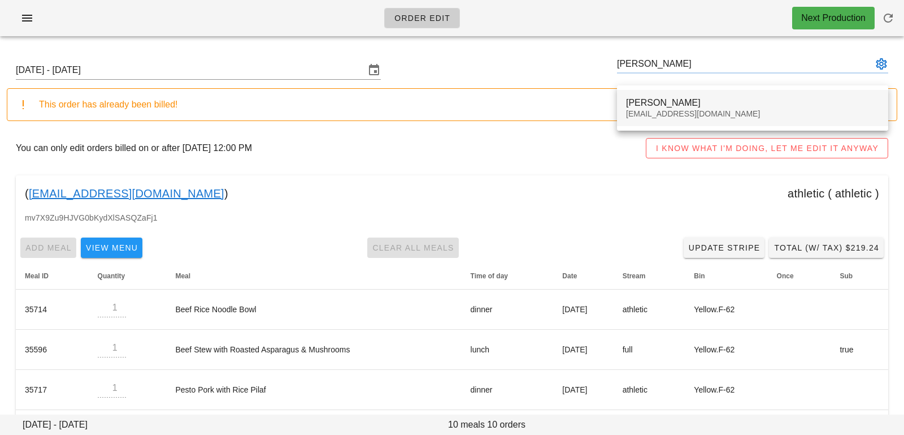
type input "[PERSON_NAME] ([EMAIL_ADDRESS][DOMAIN_NAME])"
